Goal: Information Seeking & Learning: Find specific fact

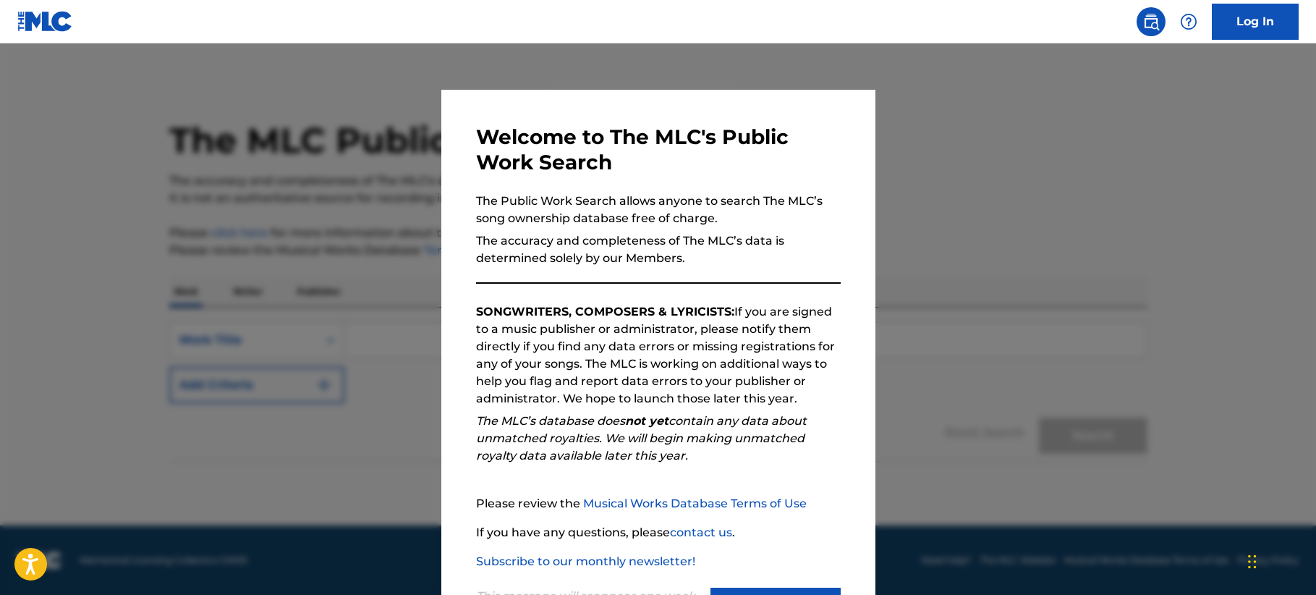
scroll to position [67, 0]
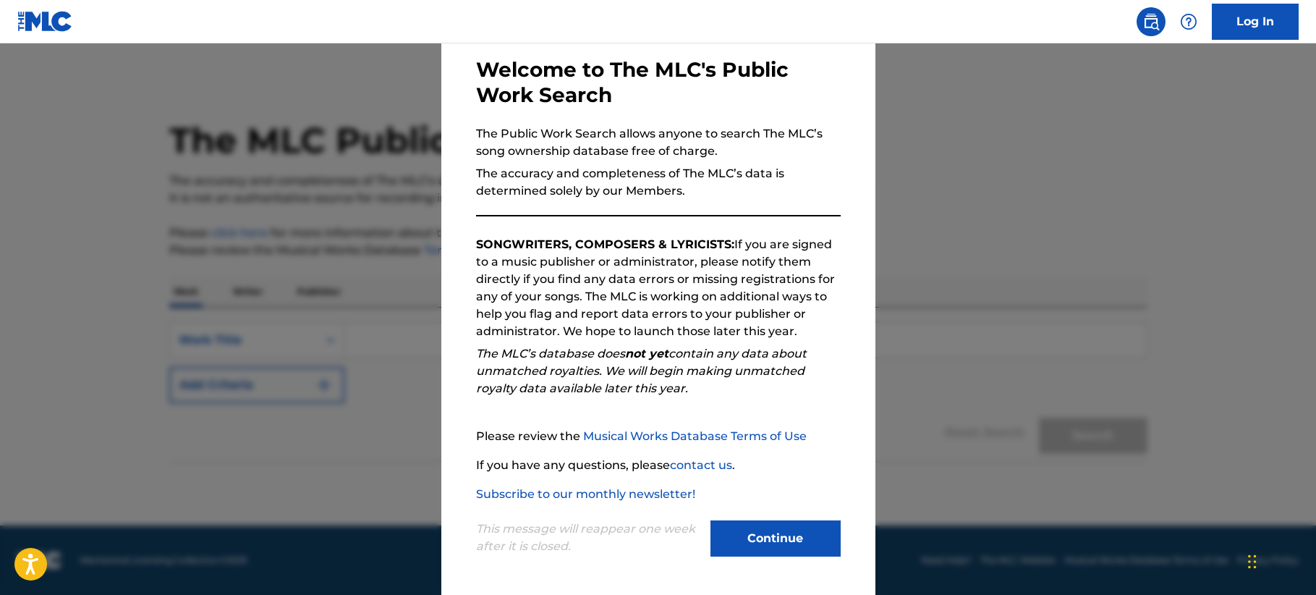
click at [751, 532] on button "Continue" at bounding box center [775, 538] width 130 height 36
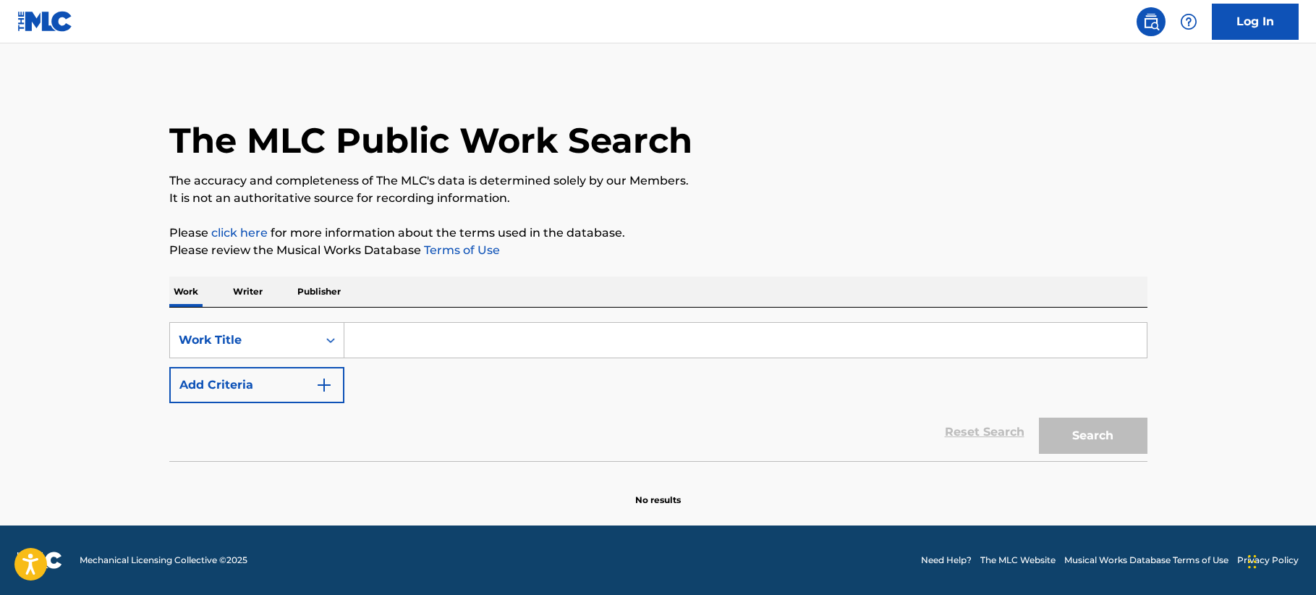
click at [448, 343] on input "Search Form" at bounding box center [745, 340] width 802 height 35
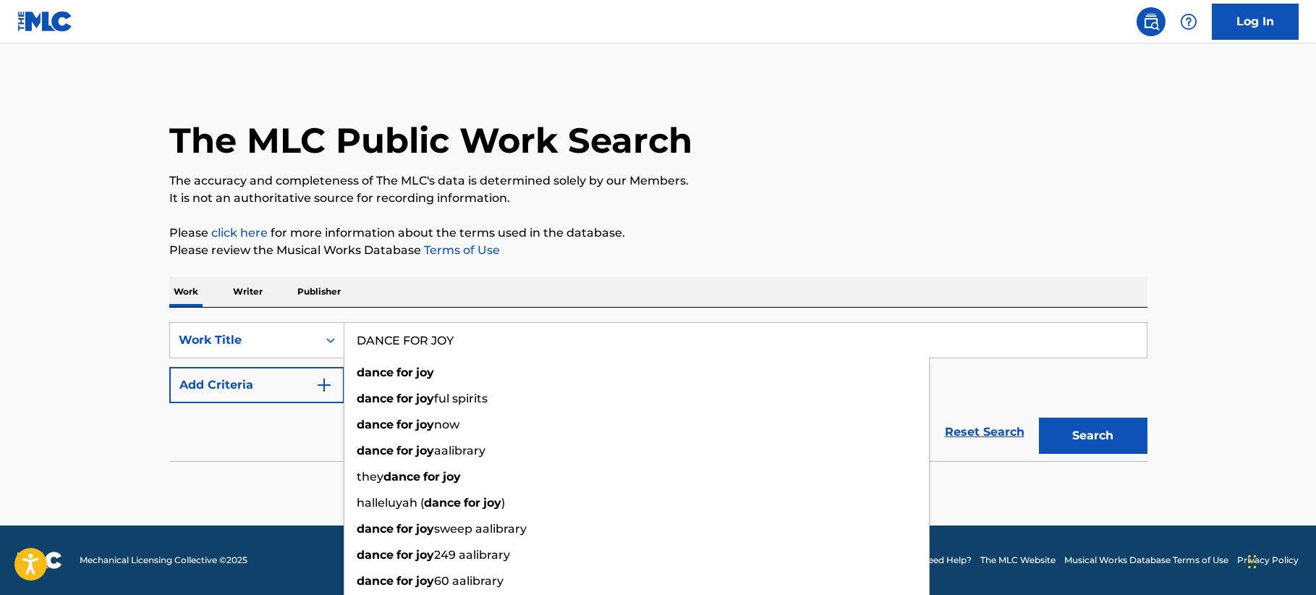
type input "DANCE FOR JOY"
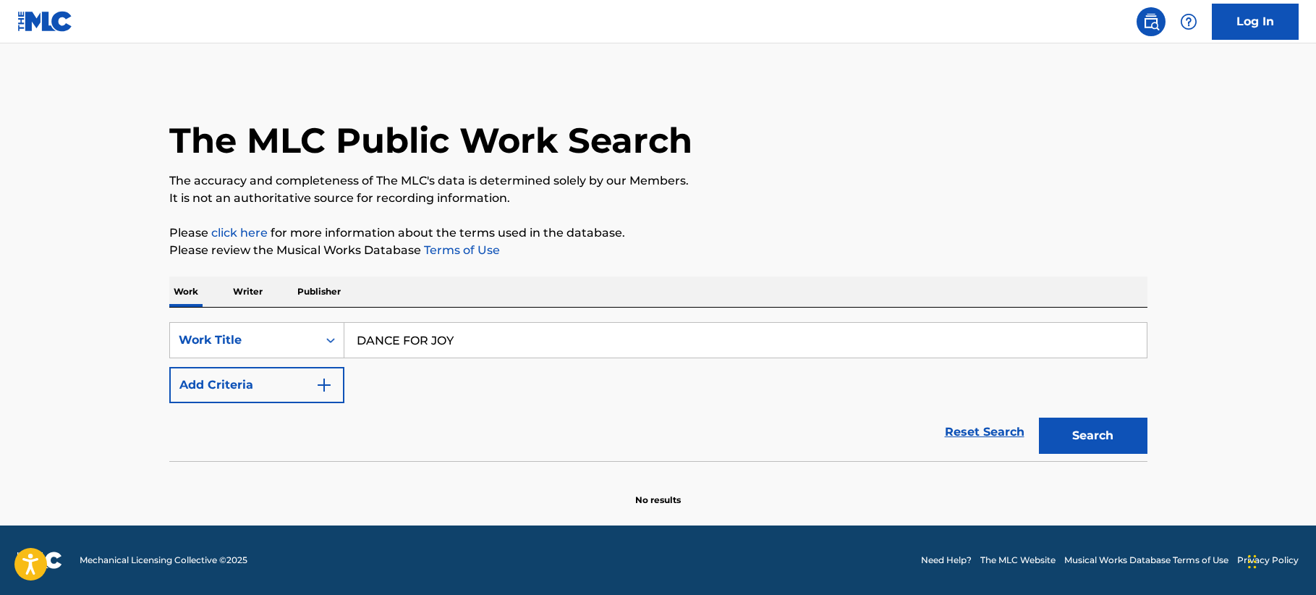
click at [225, 381] on button "Add Criteria" at bounding box center [256, 385] width 175 height 36
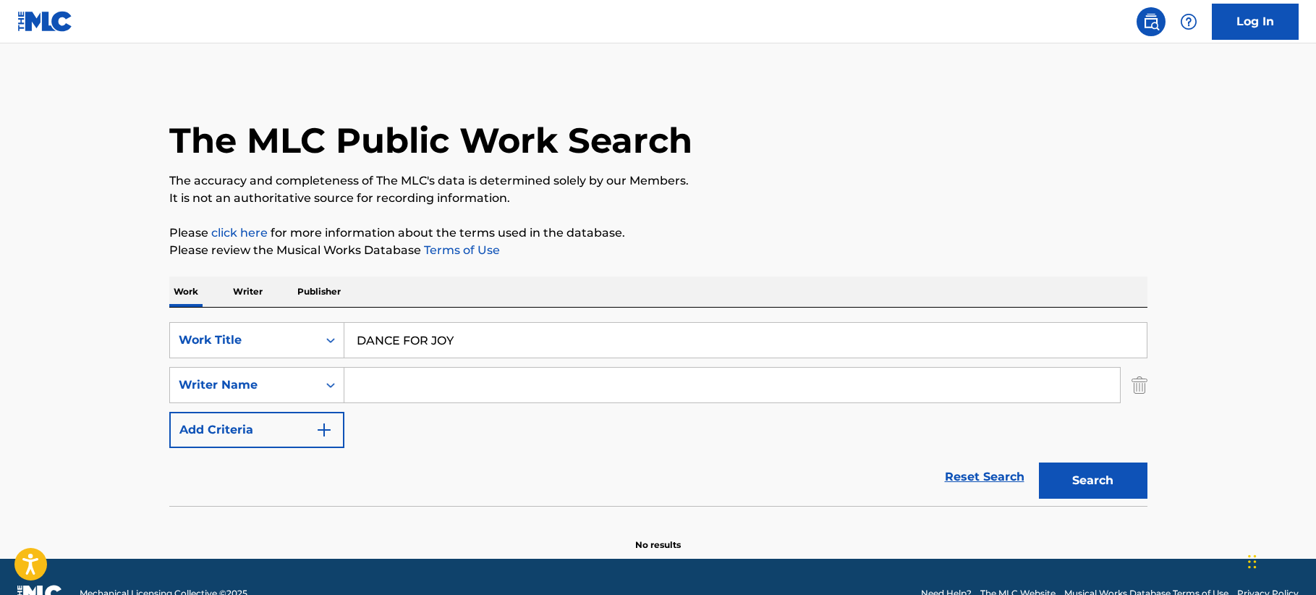
click at [422, 380] on input "Search Form" at bounding box center [731, 384] width 775 height 35
type input "CHIRONNO"
click at [1039, 462] on button "Search" at bounding box center [1093, 480] width 109 height 36
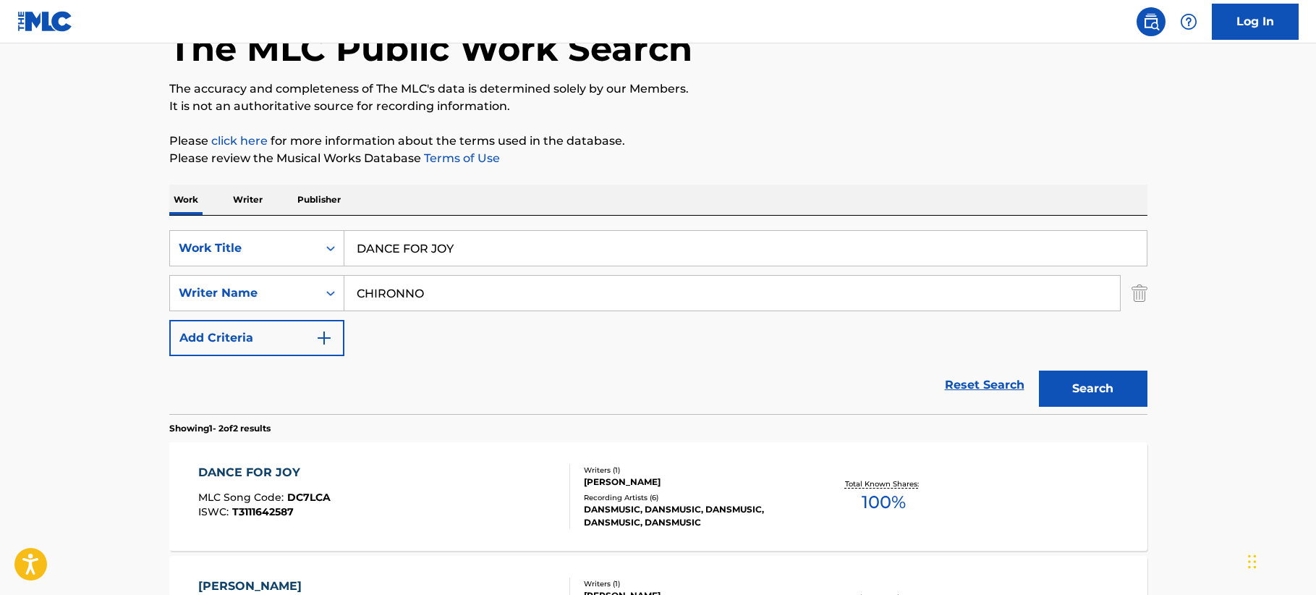
scroll to position [91, 0]
drag, startPoint x: 500, startPoint y: 244, endPoint x: 283, endPoint y: 250, distance: 217.1
click at [283, 250] on div "SearchWithCriteriacfc67785-e801-47db-90c4-11097008ad8a Work Title DANCE FOR JOY" at bounding box center [658, 249] width 978 height 36
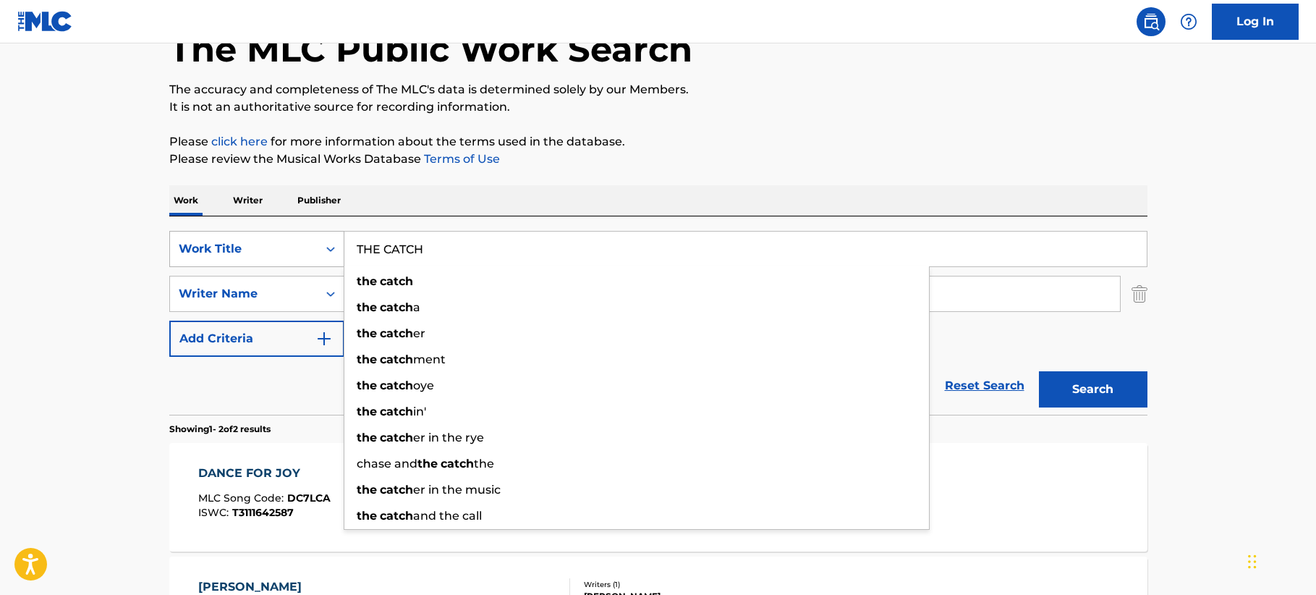
type input "THE CATCH"
click at [1039, 371] on button "Search" at bounding box center [1093, 389] width 109 height 36
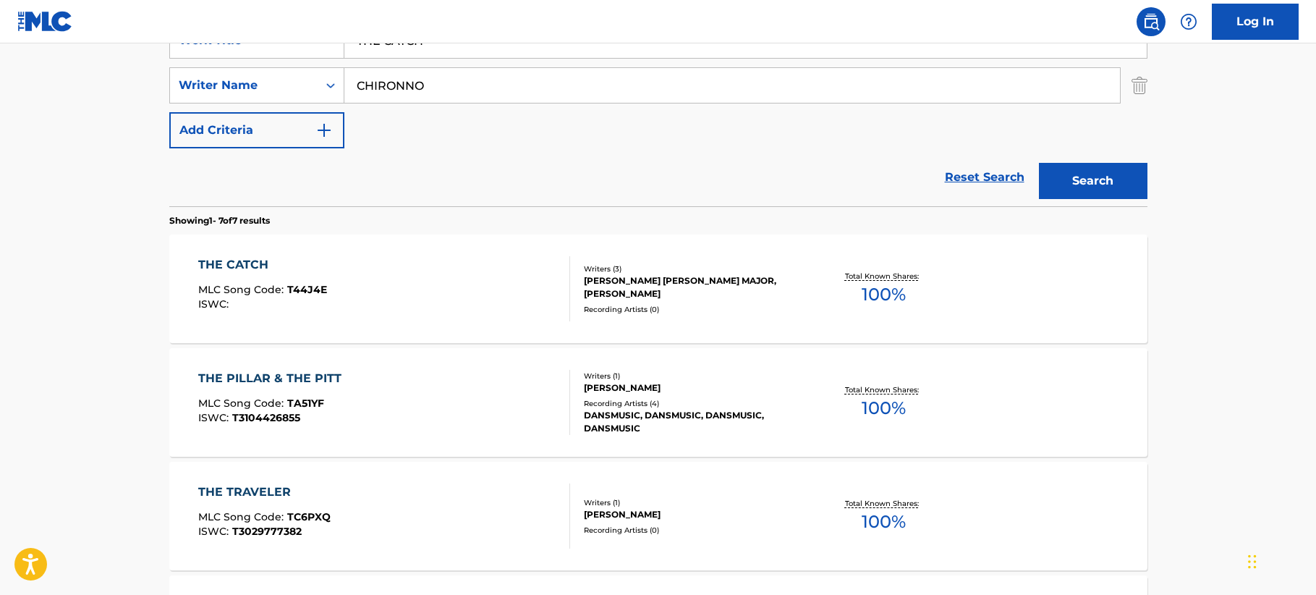
scroll to position [327, 0]
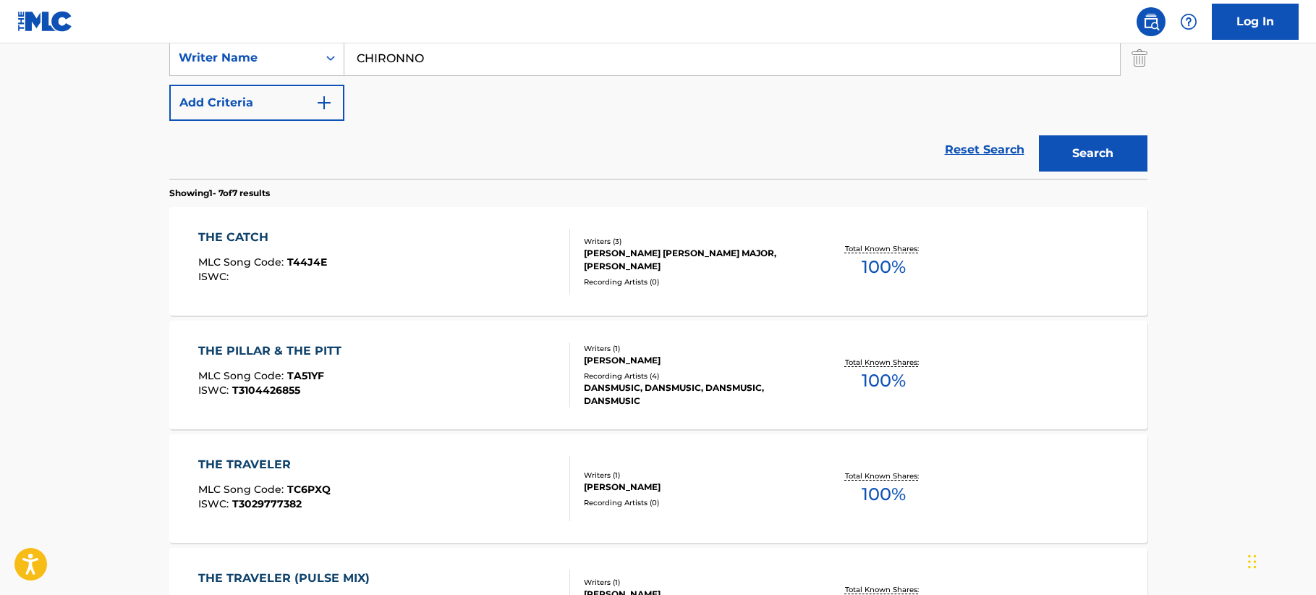
click at [632, 280] on div "Recording Artists ( 0 )" at bounding box center [693, 281] width 218 height 11
